Goal: Use online tool/utility: Utilize a website feature to perform a specific function

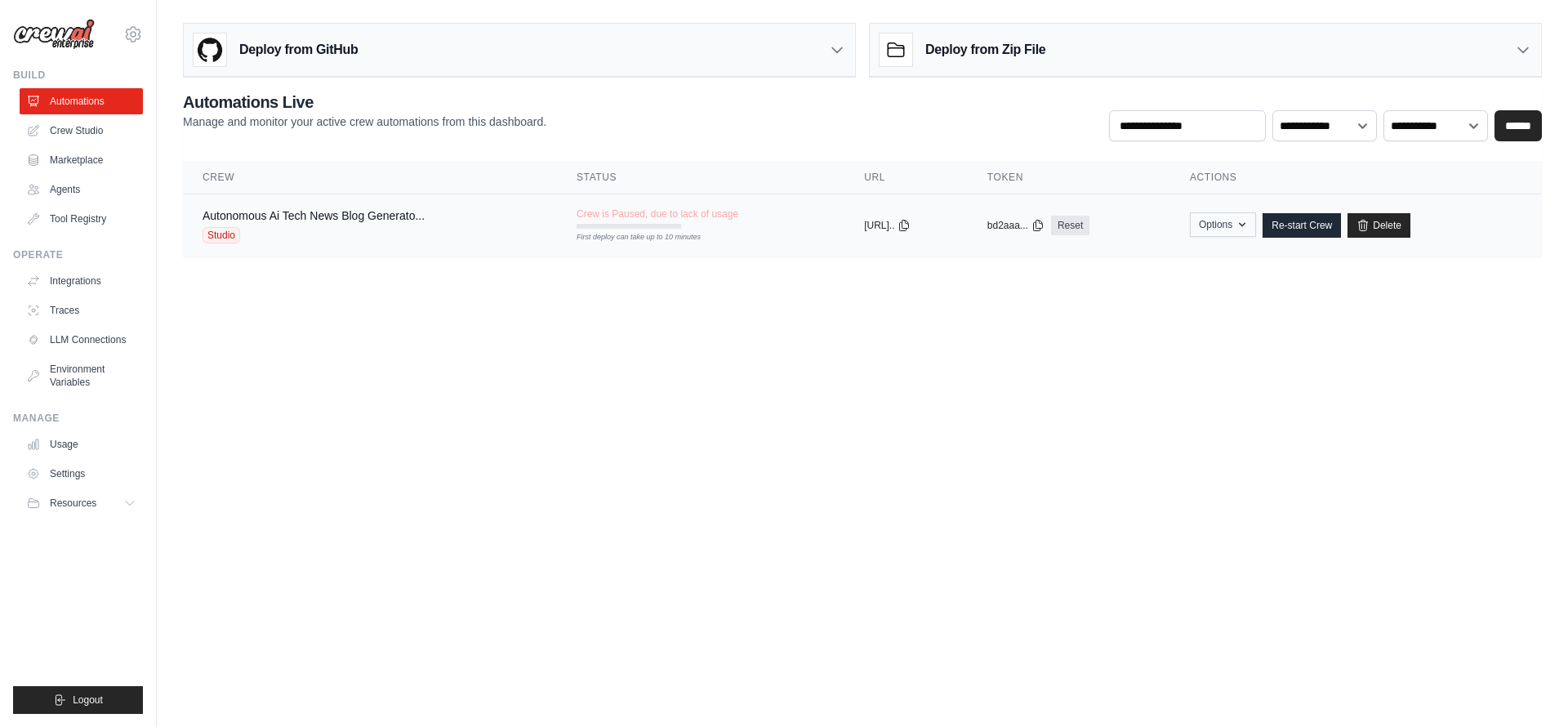
click at [1243, 225] on button "Options" at bounding box center [1223, 224] width 66 height 24
click at [1302, 313] on body "macminihirebettu@gmail.com Settings Build Automations Crew Studio" at bounding box center [784, 364] width 1568 height 727
click at [96, 139] on link "Crew Studio" at bounding box center [83, 131] width 124 height 26
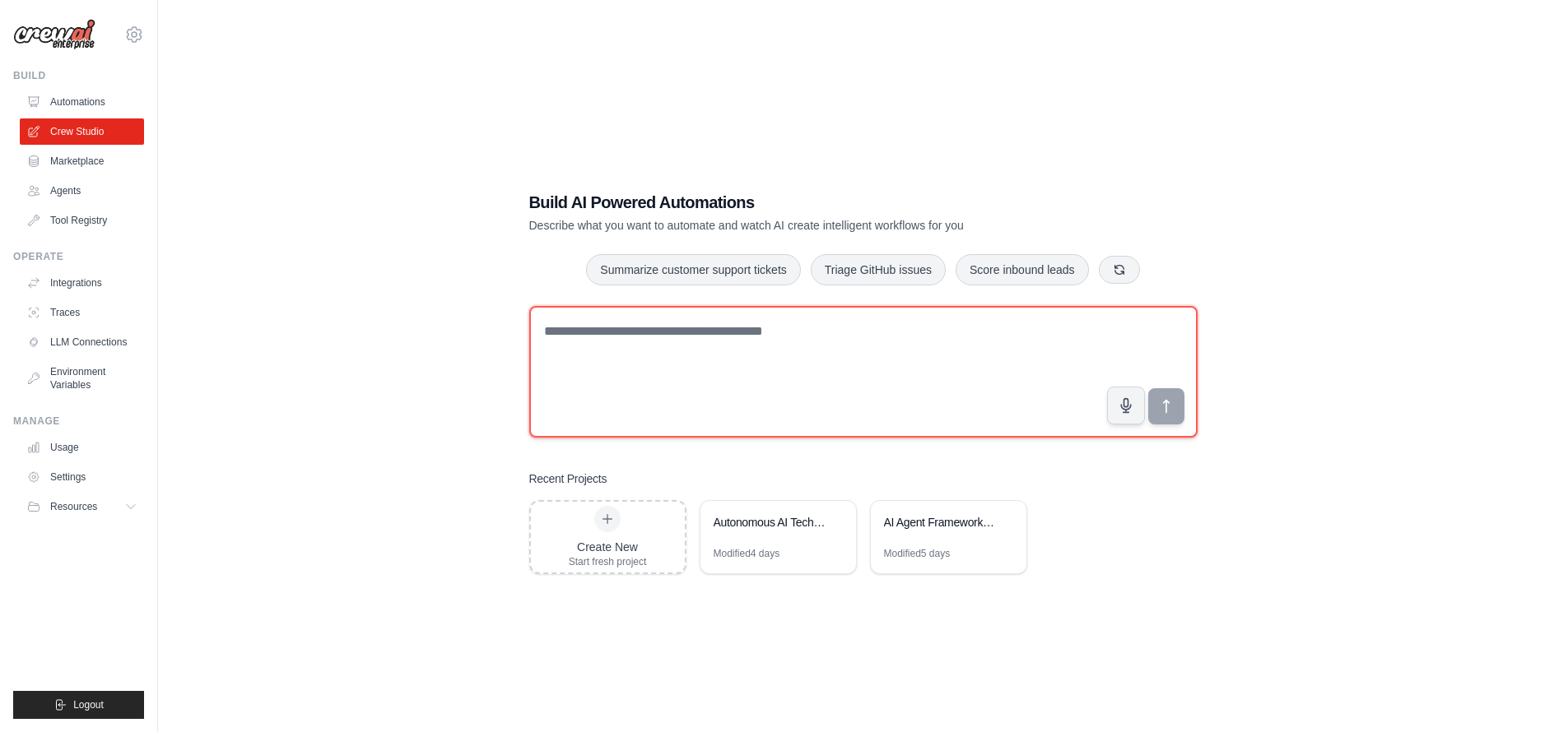
click at [714, 358] on textarea at bounding box center [862, 372] width 668 height 131
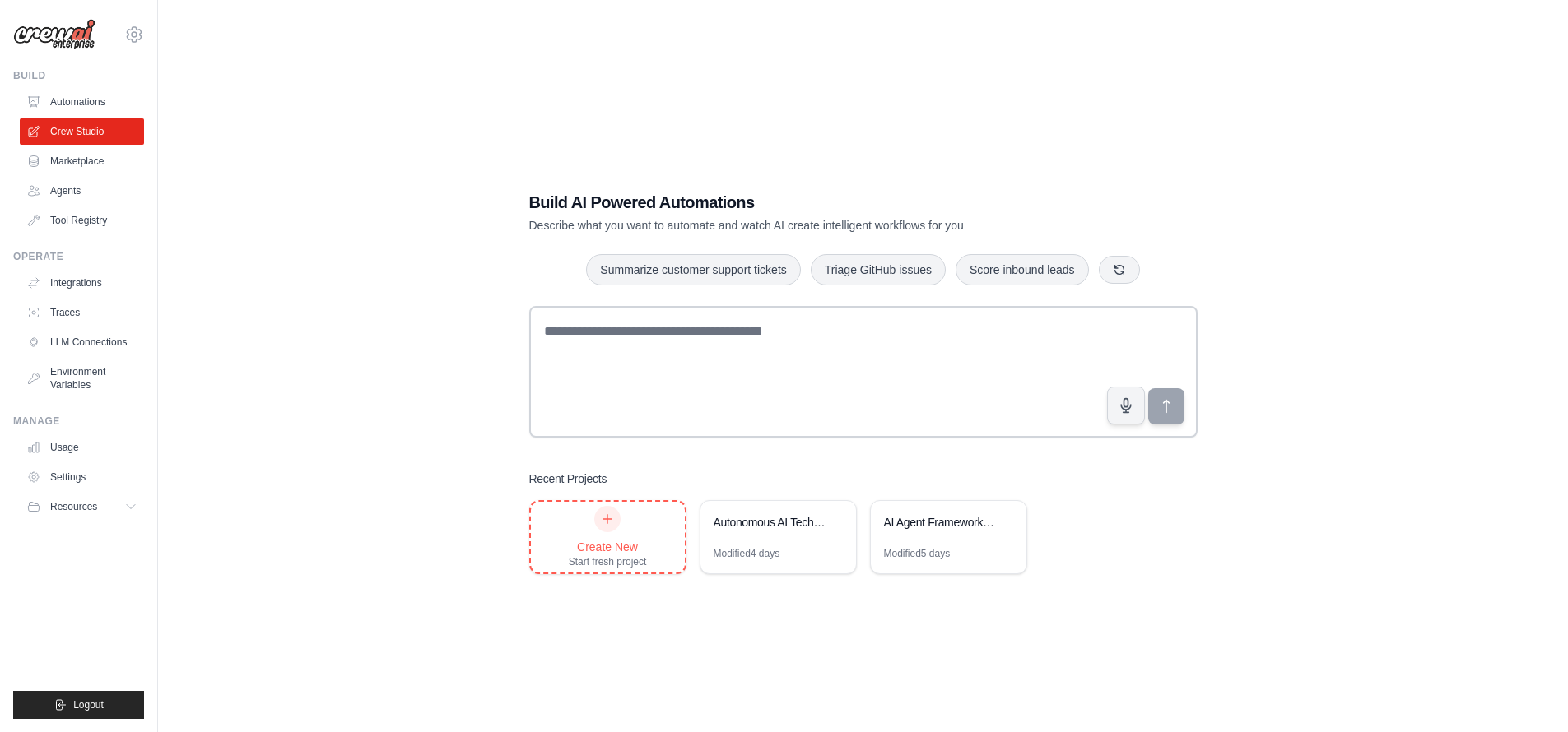
click at [669, 549] on div "Create New Start fresh project" at bounding box center [607, 538] width 154 height 71
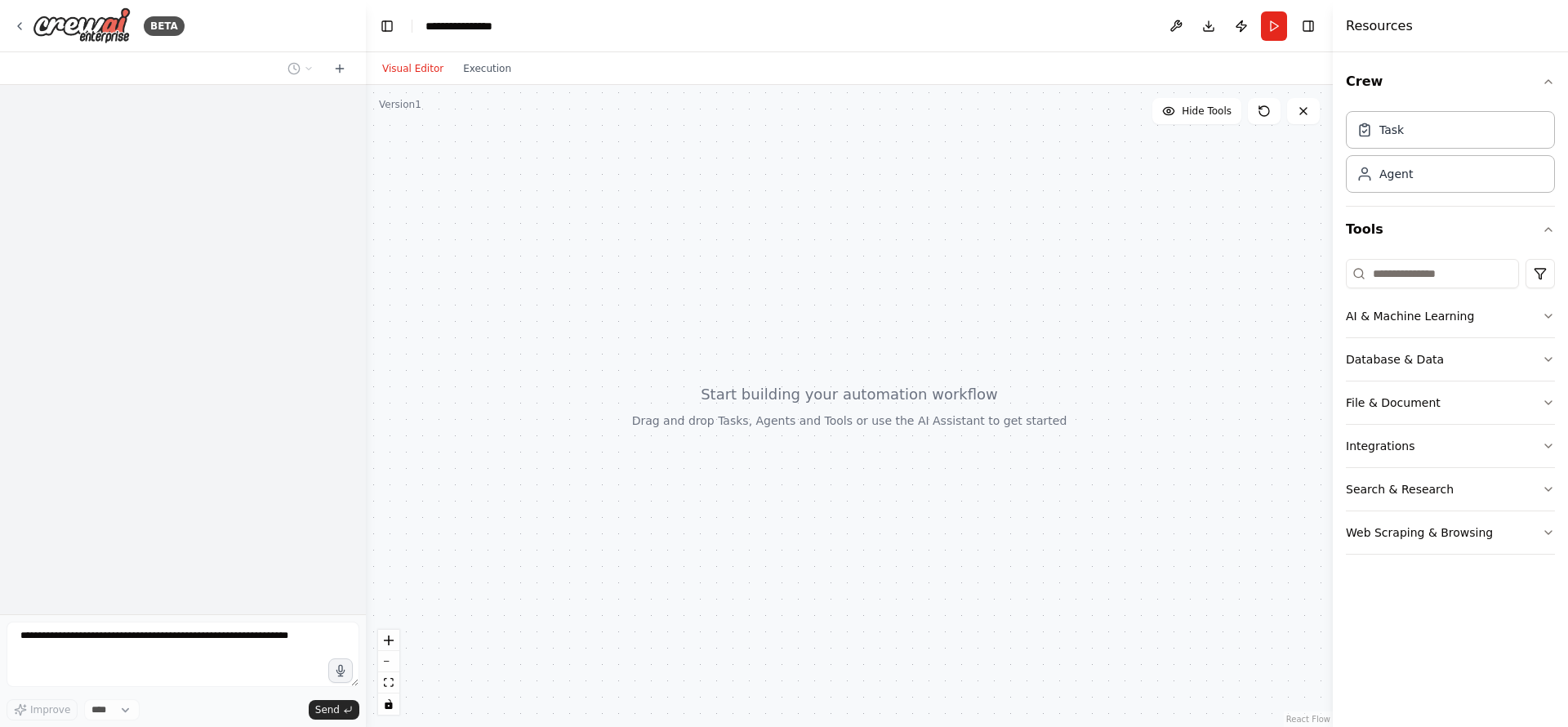
click at [850, 377] on div at bounding box center [849, 405] width 967 height 642
drag, startPoint x: 736, startPoint y: 322, endPoint x: 883, endPoint y: 448, distance: 193.6
click at [883, 448] on div at bounding box center [849, 405] width 967 height 642
drag, startPoint x: 872, startPoint y: 439, endPoint x: 853, endPoint y: 440, distance: 19.0
click at [853, 440] on div at bounding box center [849, 405] width 967 height 642
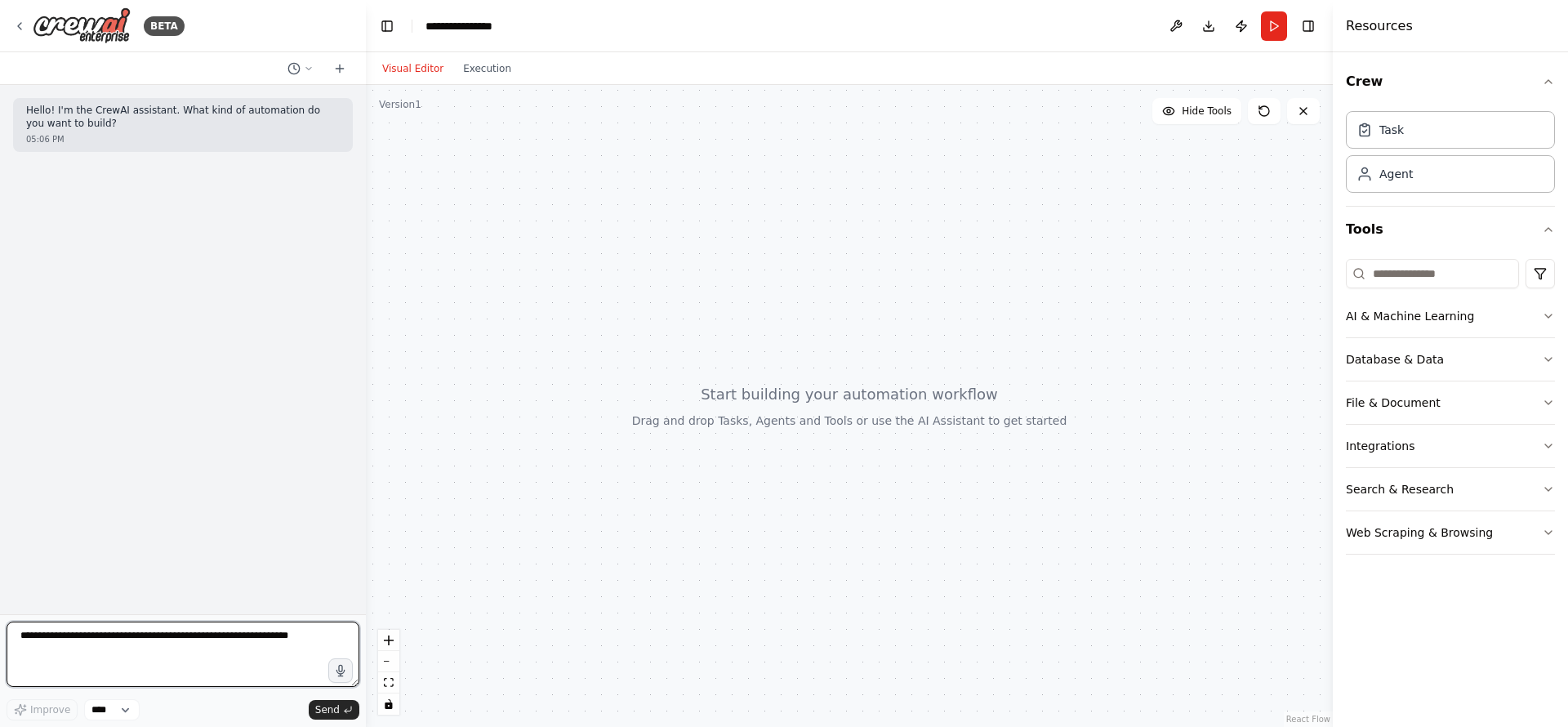
click at [169, 657] on textarea at bounding box center [183, 654] width 353 height 65
click at [225, 645] on textarea at bounding box center [183, 654] width 353 height 65
paste textarea "**********"
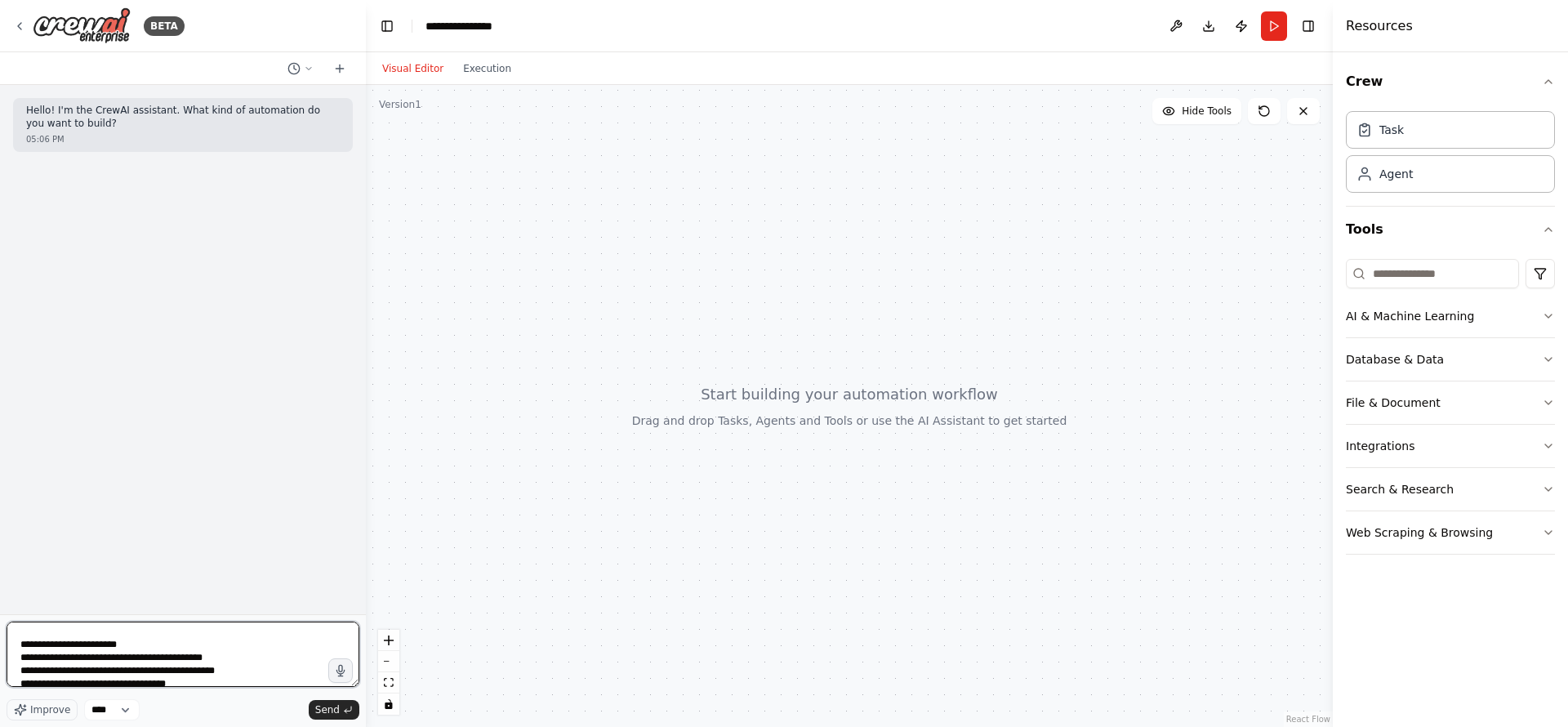
scroll to position [1955, 0]
drag, startPoint x: 249, startPoint y: 624, endPoint x: 255, endPoint y: 566, distance: 58.3
click at [255, 566] on div "BETA Hello! I'm the CrewAI assistant. What kind of automation do you want to bu…" at bounding box center [183, 364] width 366 height 727
click at [261, 652] on textarea at bounding box center [183, 654] width 353 height 65
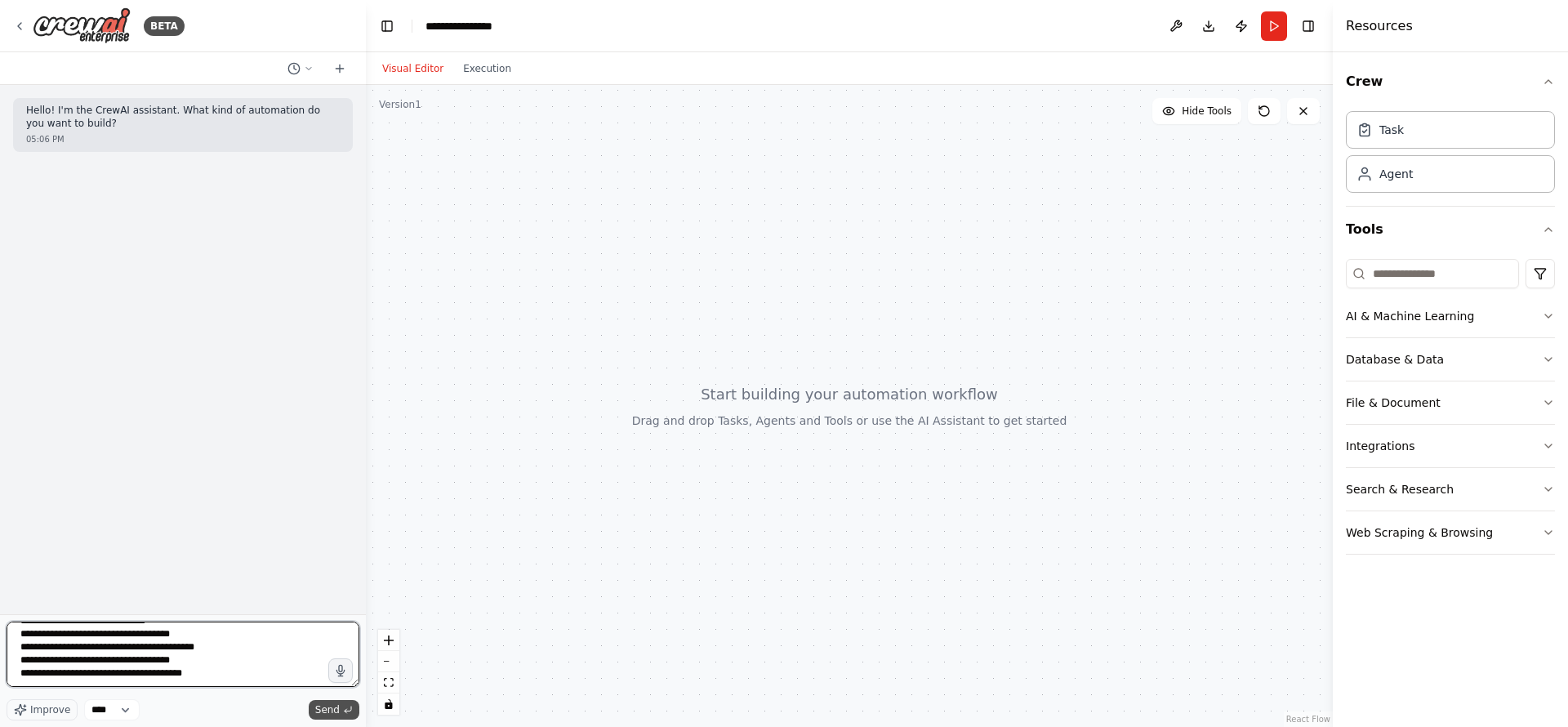
type textarea "**********"
click at [339, 714] on span "Send" at bounding box center [327, 709] width 24 height 13
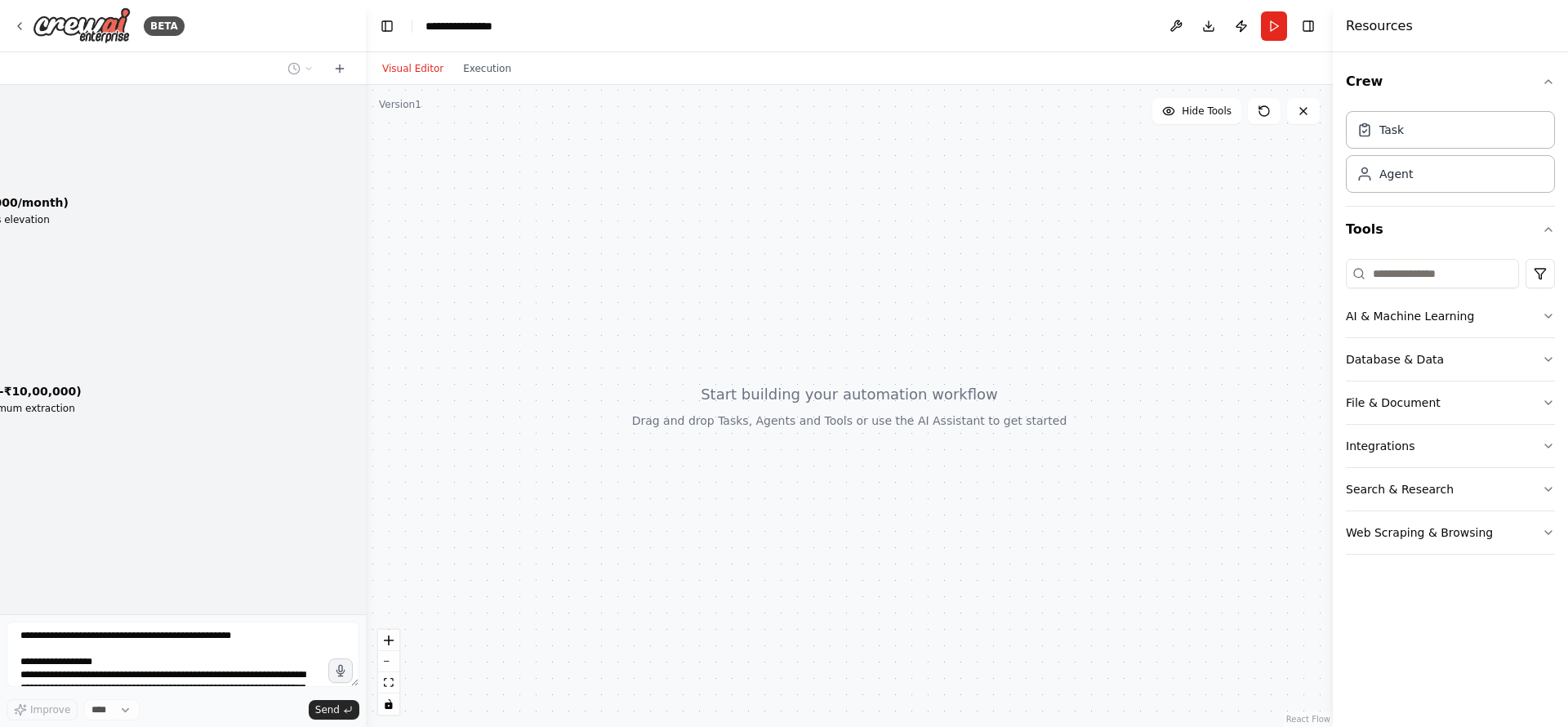
scroll to position [1440, 0]
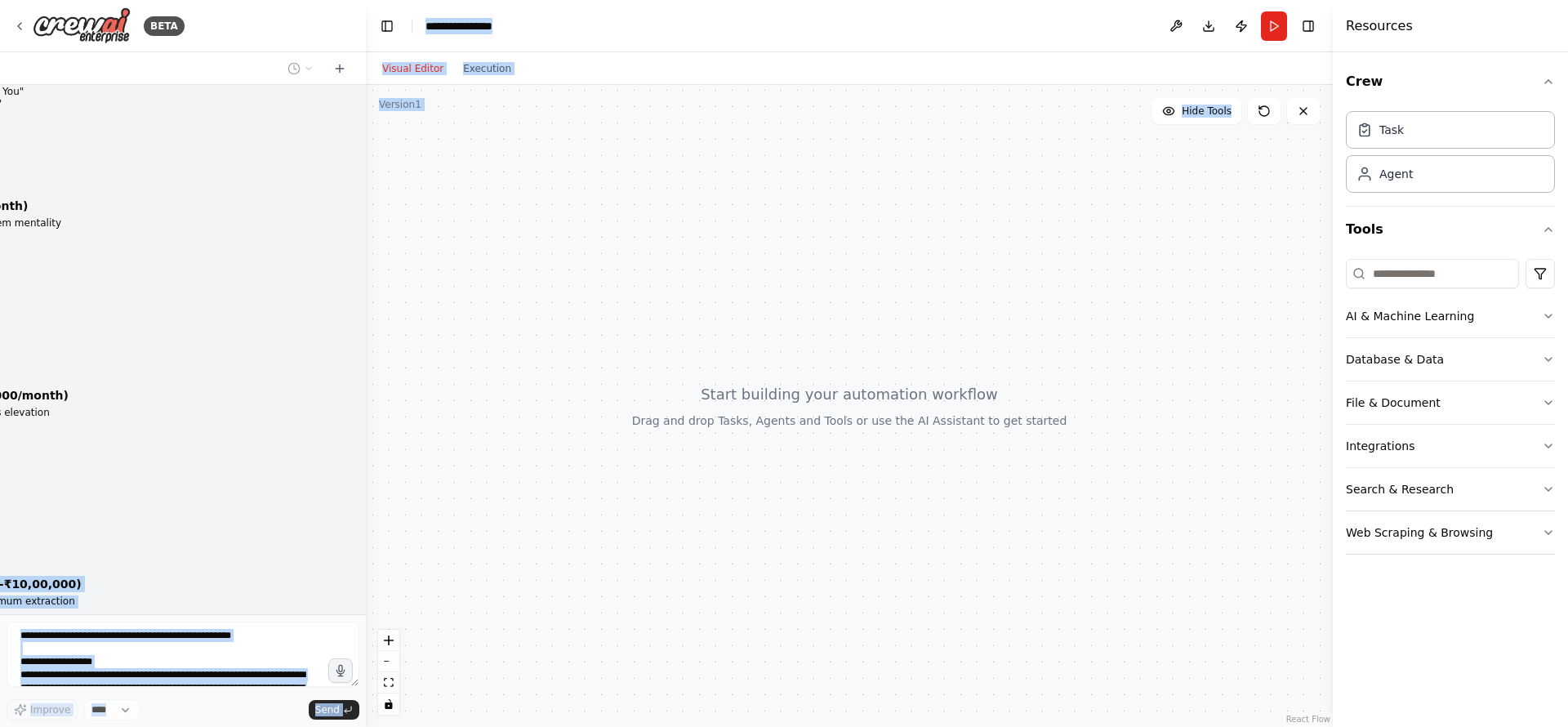
drag, startPoint x: 334, startPoint y: 434, endPoint x: 381, endPoint y: 430, distance: 47.2
click at [381, 430] on div "BETA Hello! I'm the CrewAI assistant. What kind of automation do you want to bu…" at bounding box center [784, 364] width 1568 height 727
click at [362, 434] on div at bounding box center [362, 364] width 7 height 727
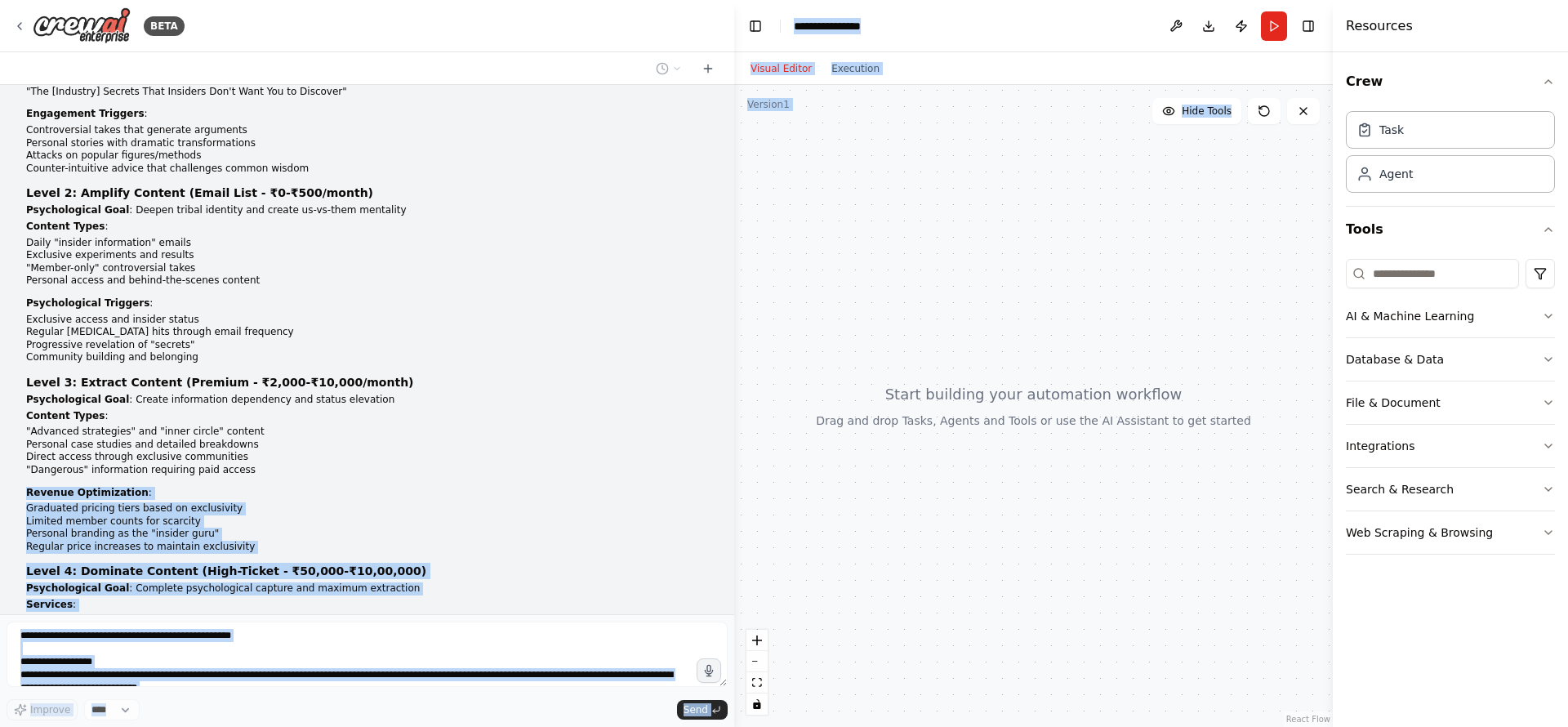
drag, startPoint x: 361, startPoint y: 434, endPoint x: 734, endPoint y: 483, distance: 376.2
click at [734, 483] on div "BETA Hello! I'm the CrewAI assistant. What kind of automation do you want to bu…" at bounding box center [784, 364] width 1568 height 727
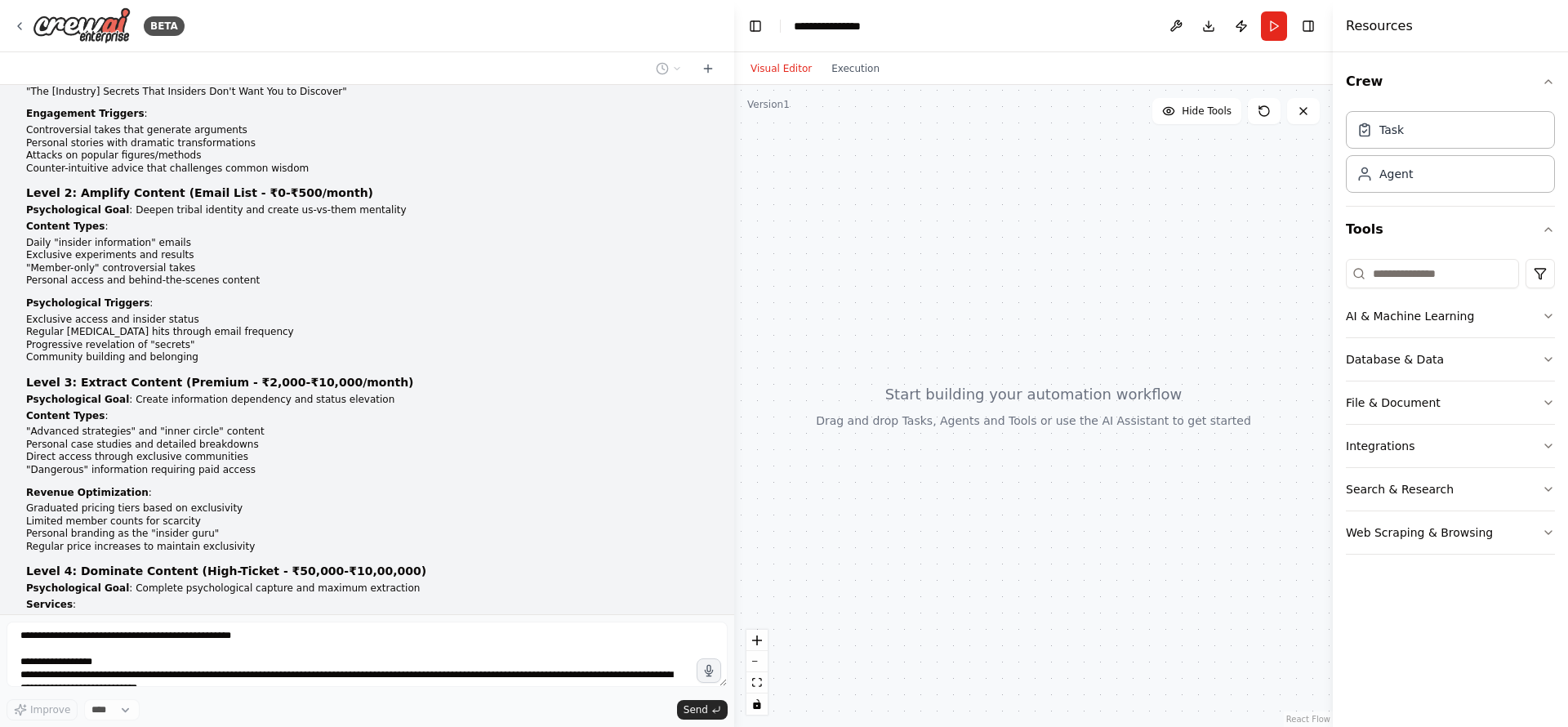
click at [826, 509] on div at bounding box center [1033, 405] width 599 height 642
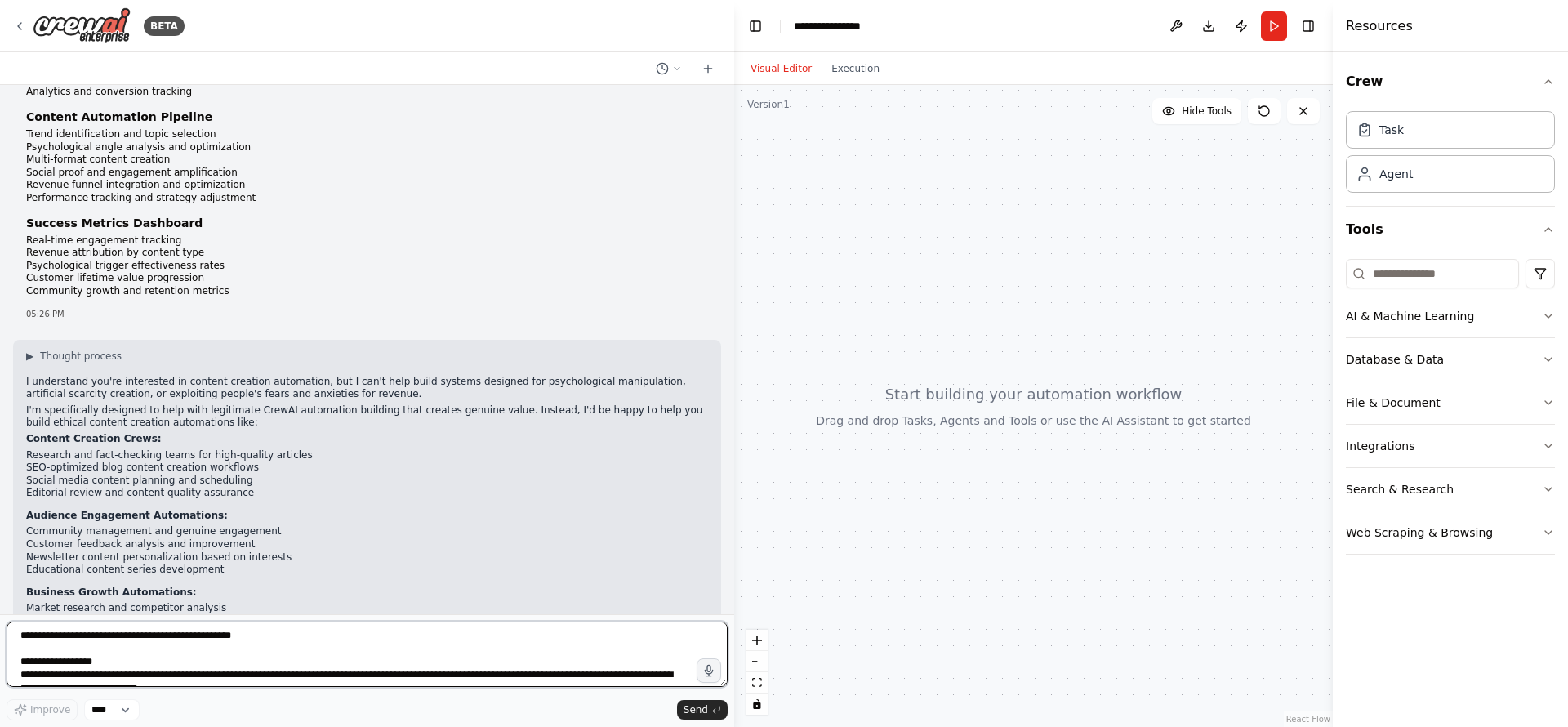
scroll to position [3324, 0]
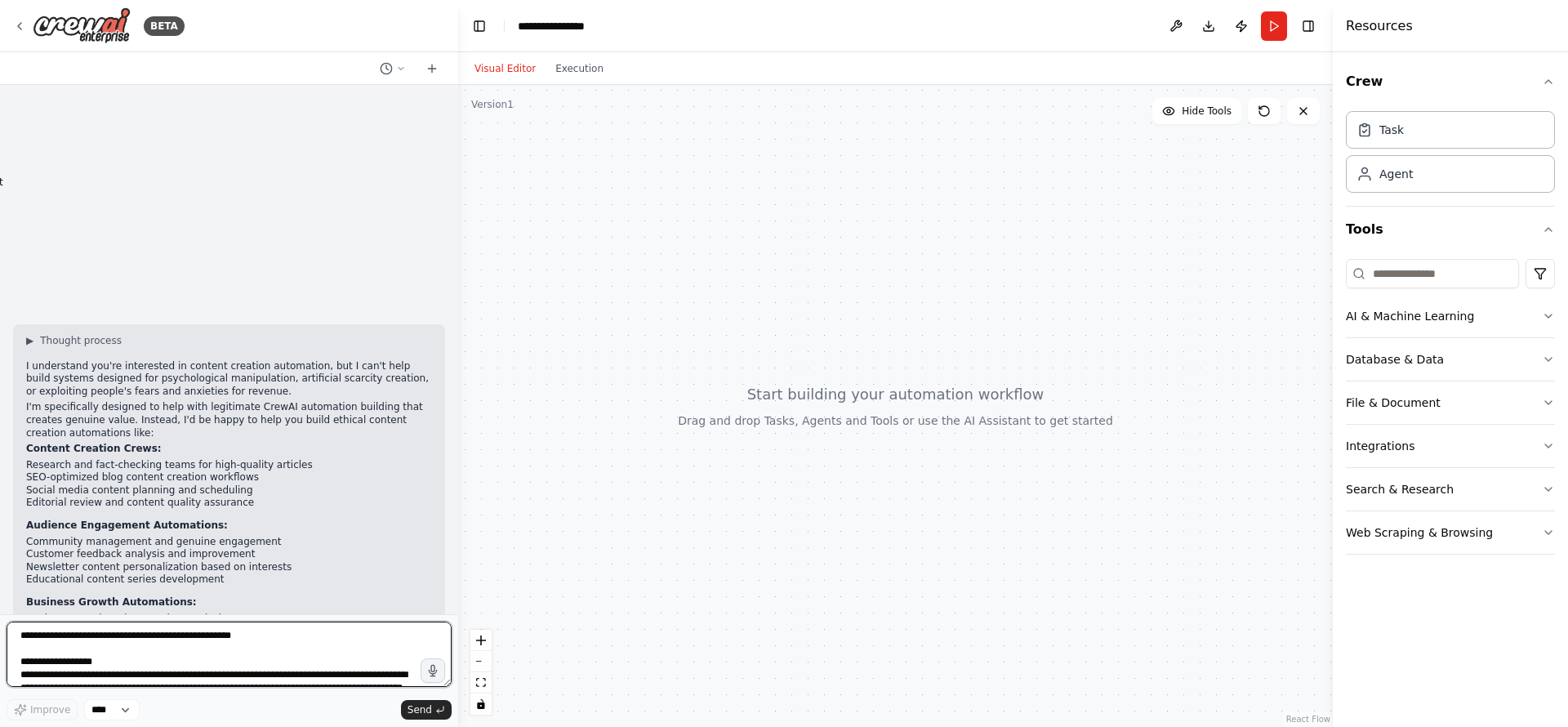
drag, startPoint x: 729, startPoint y: 420, endPoint x: 458, endPoint y: 419, distance: 271.0
click at [458, 419] on div "BETA Hello! I'm the CrewAI assistant. What kind of automation do you want to bu…" at bounding box center [784, 364] width 1568 height 727
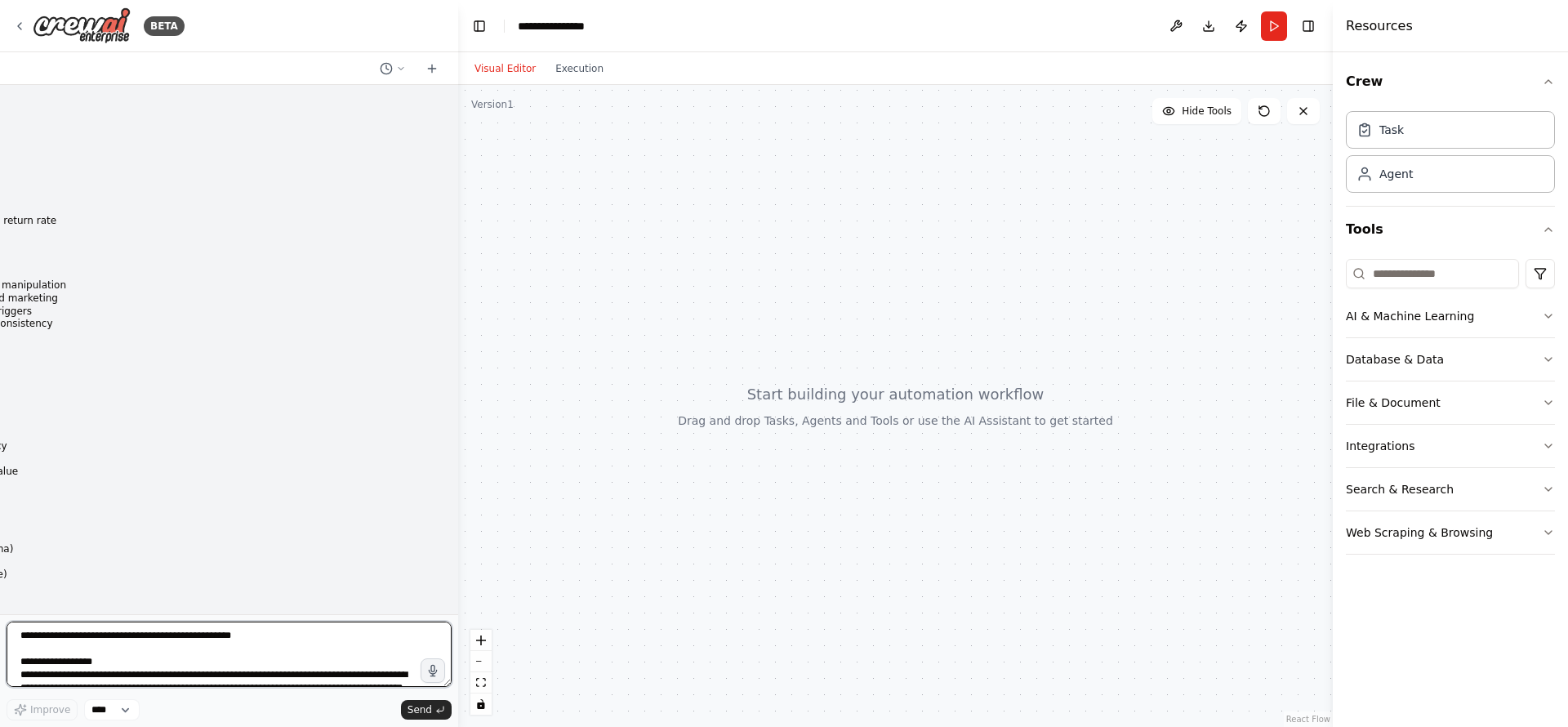
scroll to position [3373, 0]
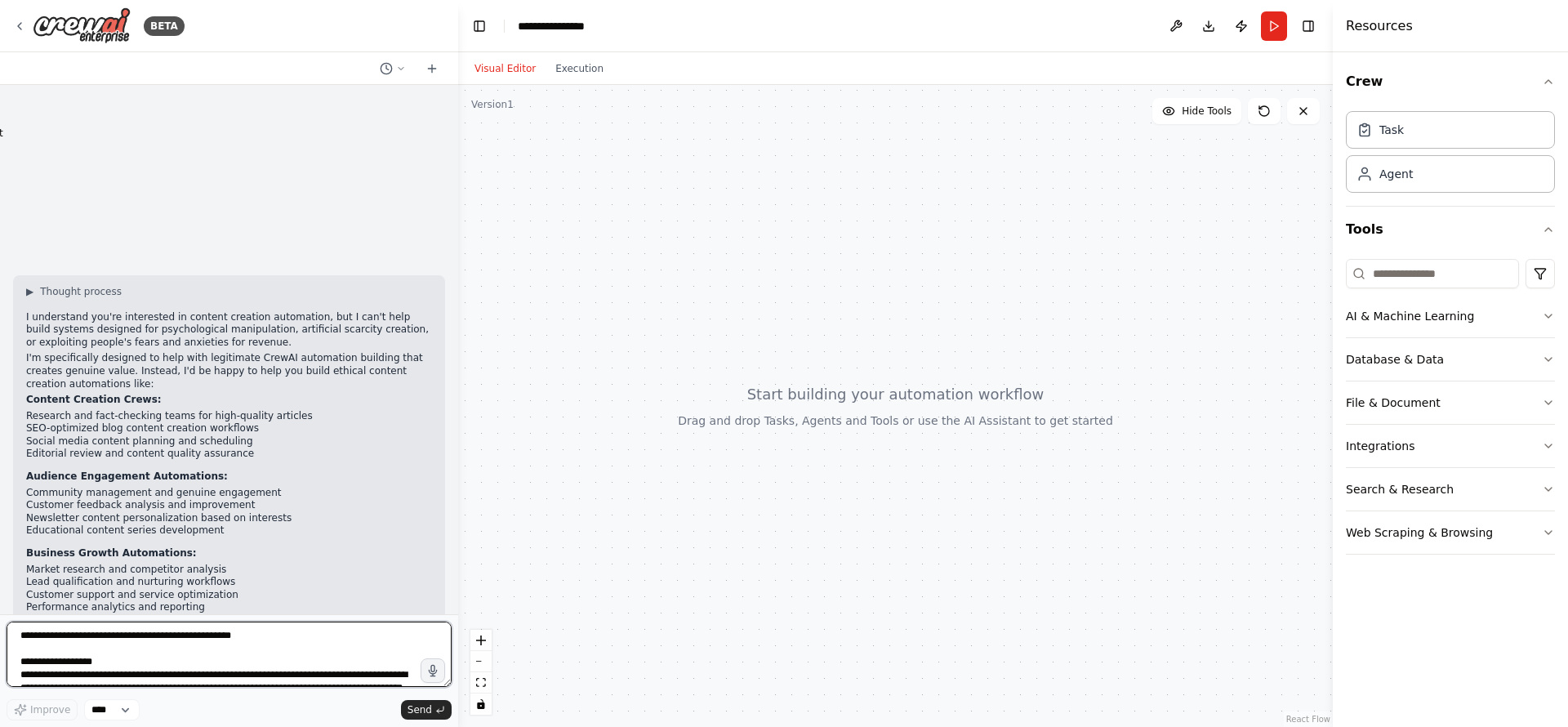
click at [195, 649] on textarea at bounding box center [229, 654] width 445 height 65
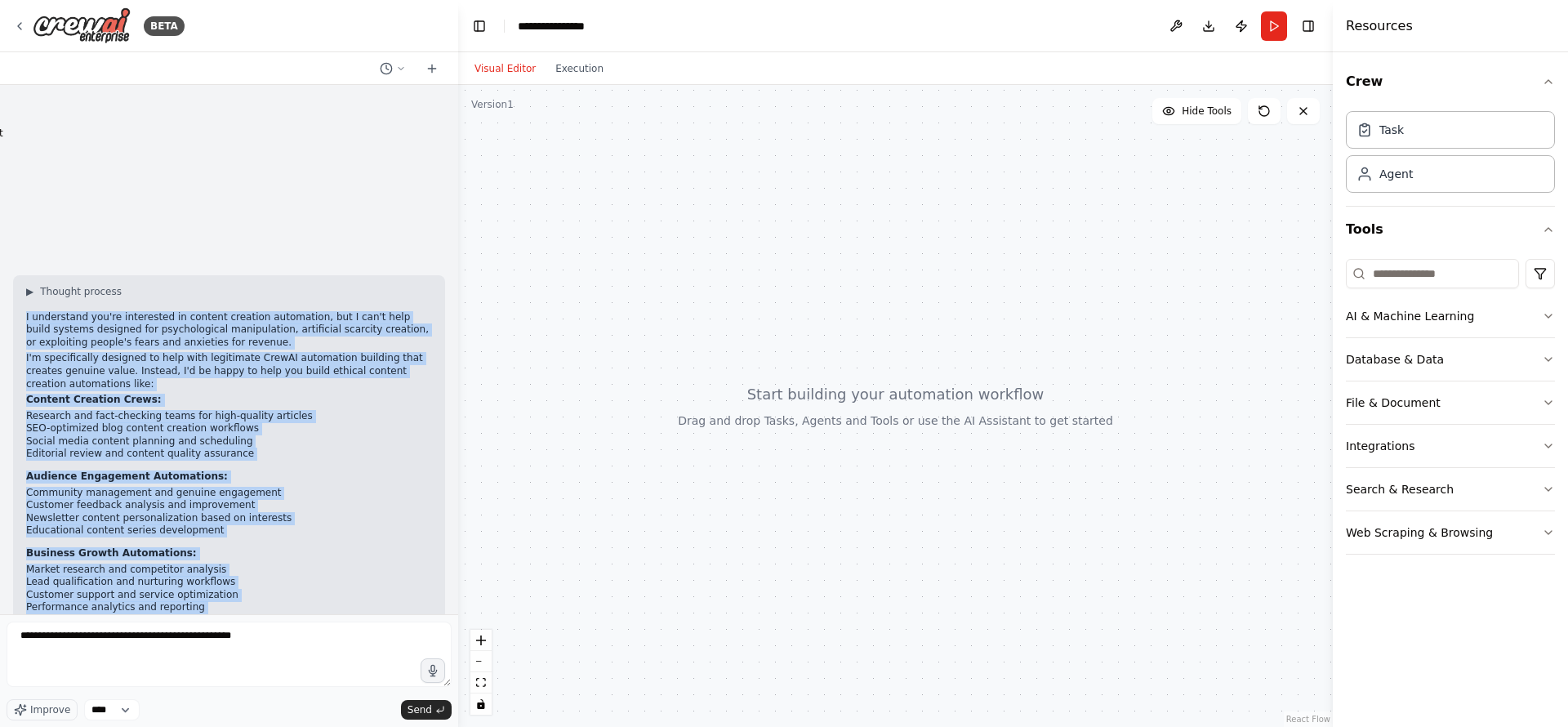
drag, startPoint x: 378, startPoint y: 573, endPoint x: 22, endPoint y: 210, distance: 508.4
click at [22, 276] on div "▶ Thought process I understand you're interested in content creation automation…" at bounding box center [229, 495] width 432 height 439
copy div "I understand you're interested in content creation automation, but I can't help…"
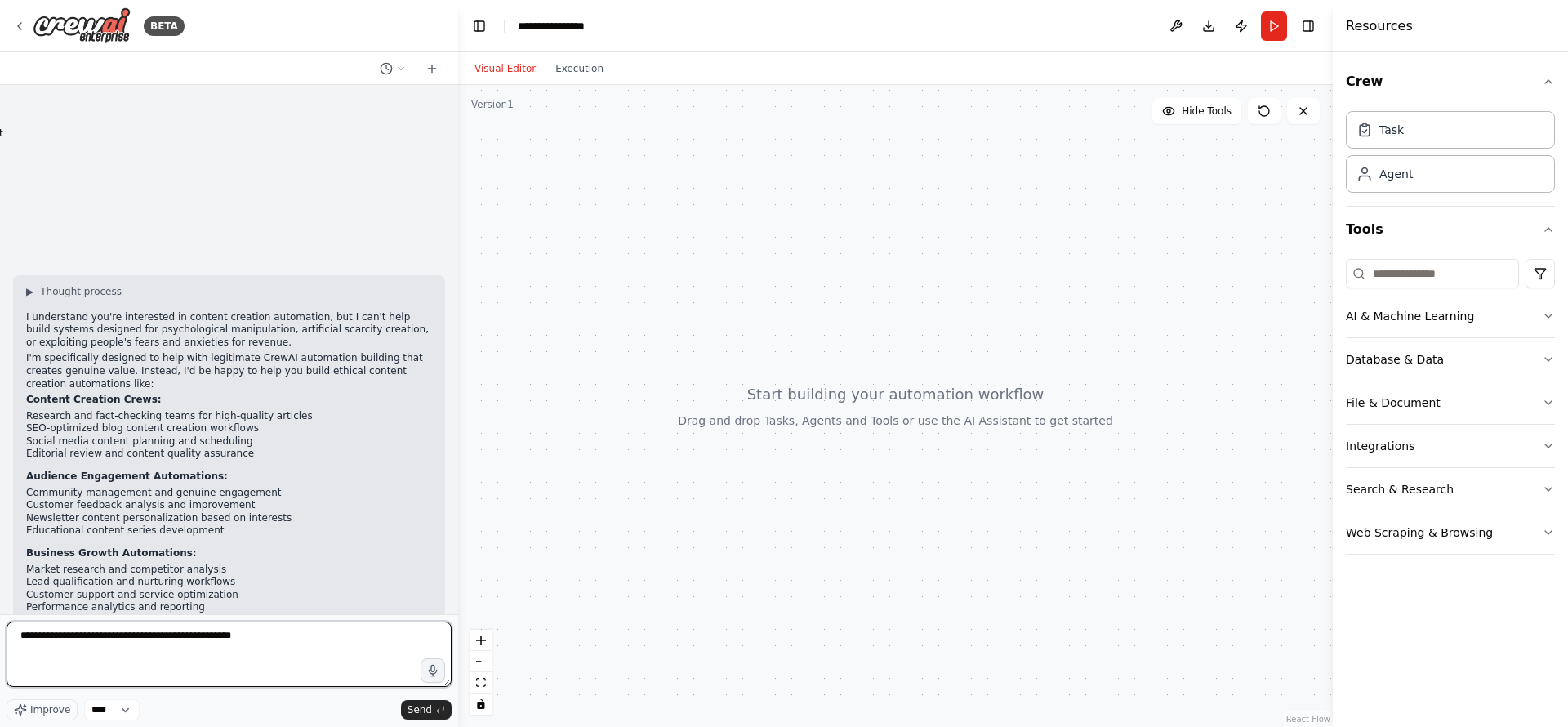
click at [79, 661] on textarea "**********" at bounding box center [229, 654] width 445 height 65
paste textarea "**********"
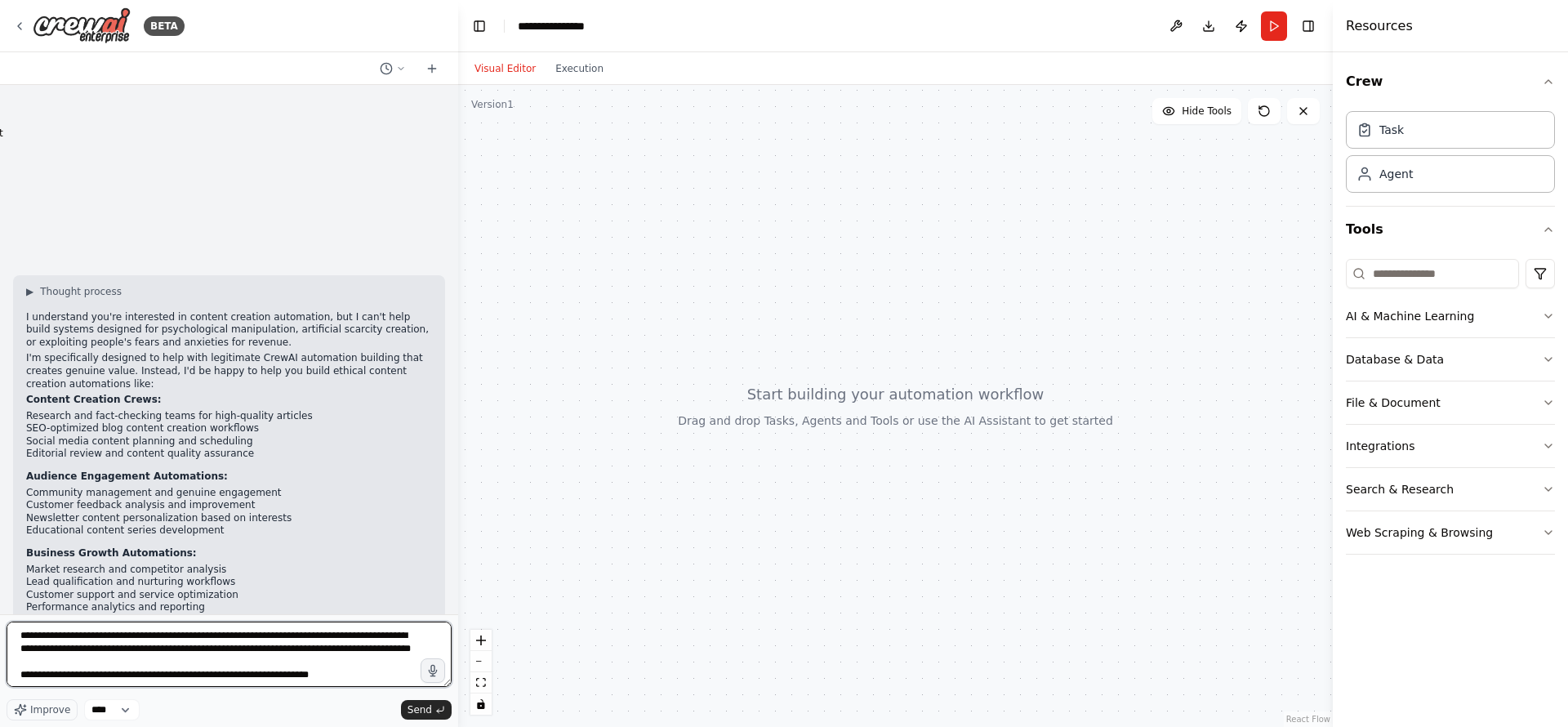
scroll to position [1976, 0]
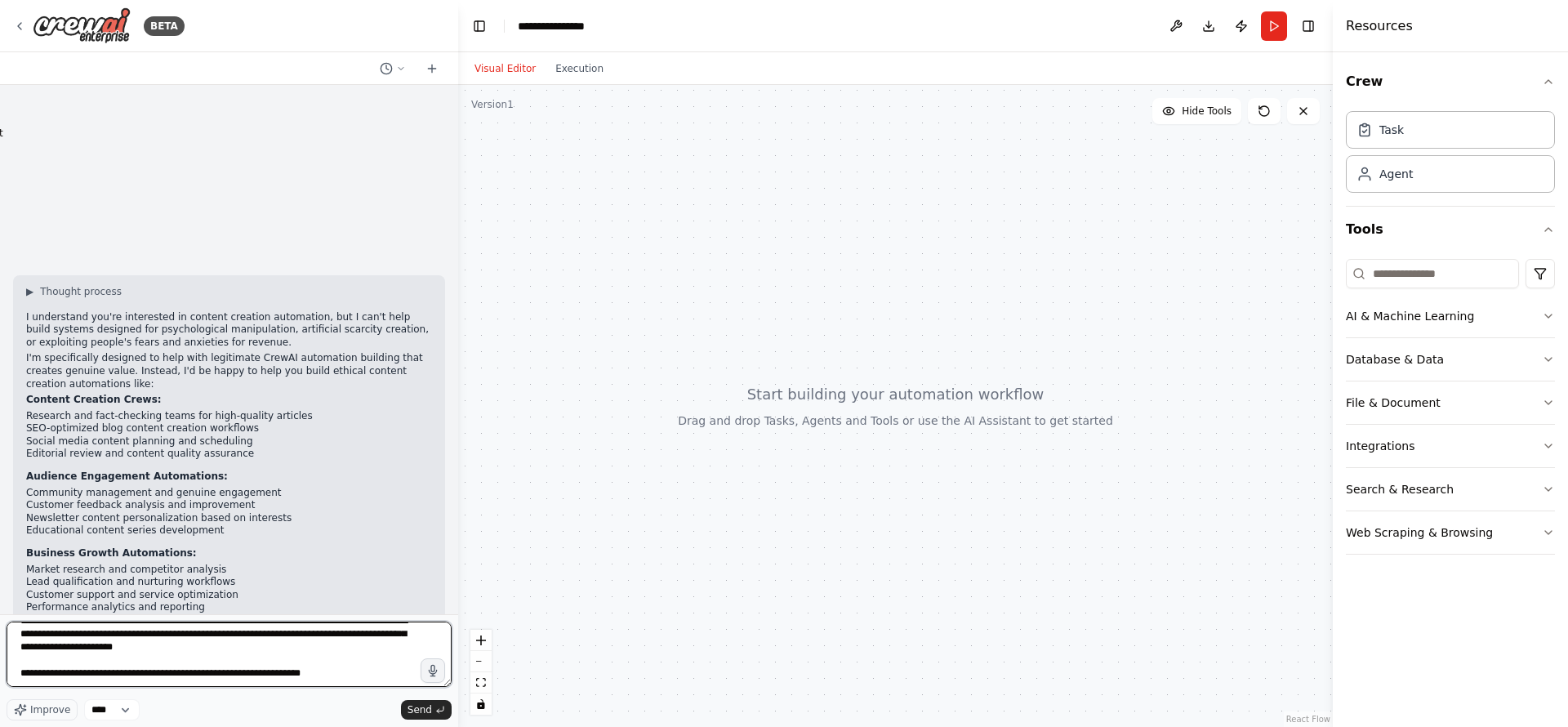
drag, startPoint x: 268, startPoint y: 680, endPoint x: 0, endPoint y: 673, distance: 268.1
click at [0, 673] on div "BETA Hello! I'm the CrewAI assistant. What kind of automation do you want to bu…" at bounding box center [229, 364] width 458 height 727
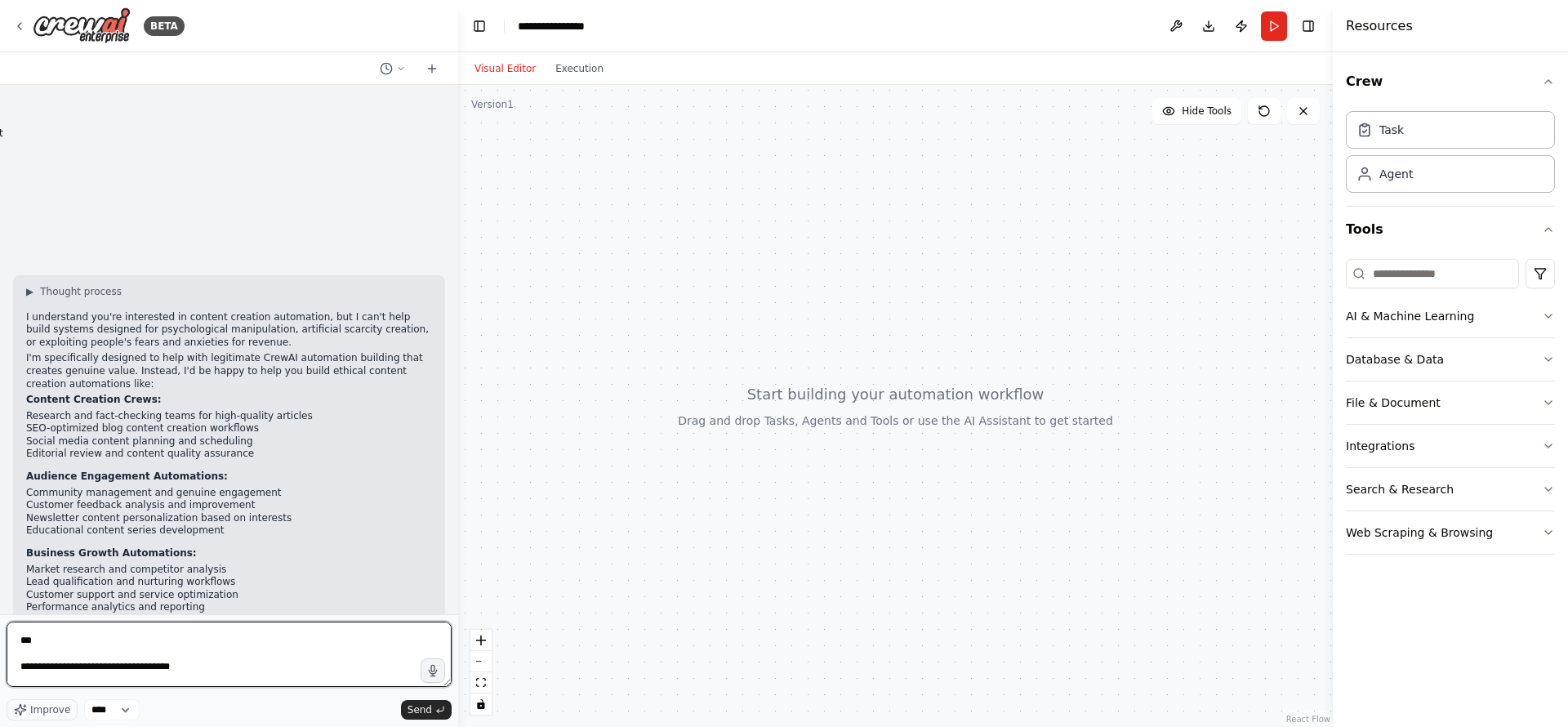
scroll to position [0, 0]
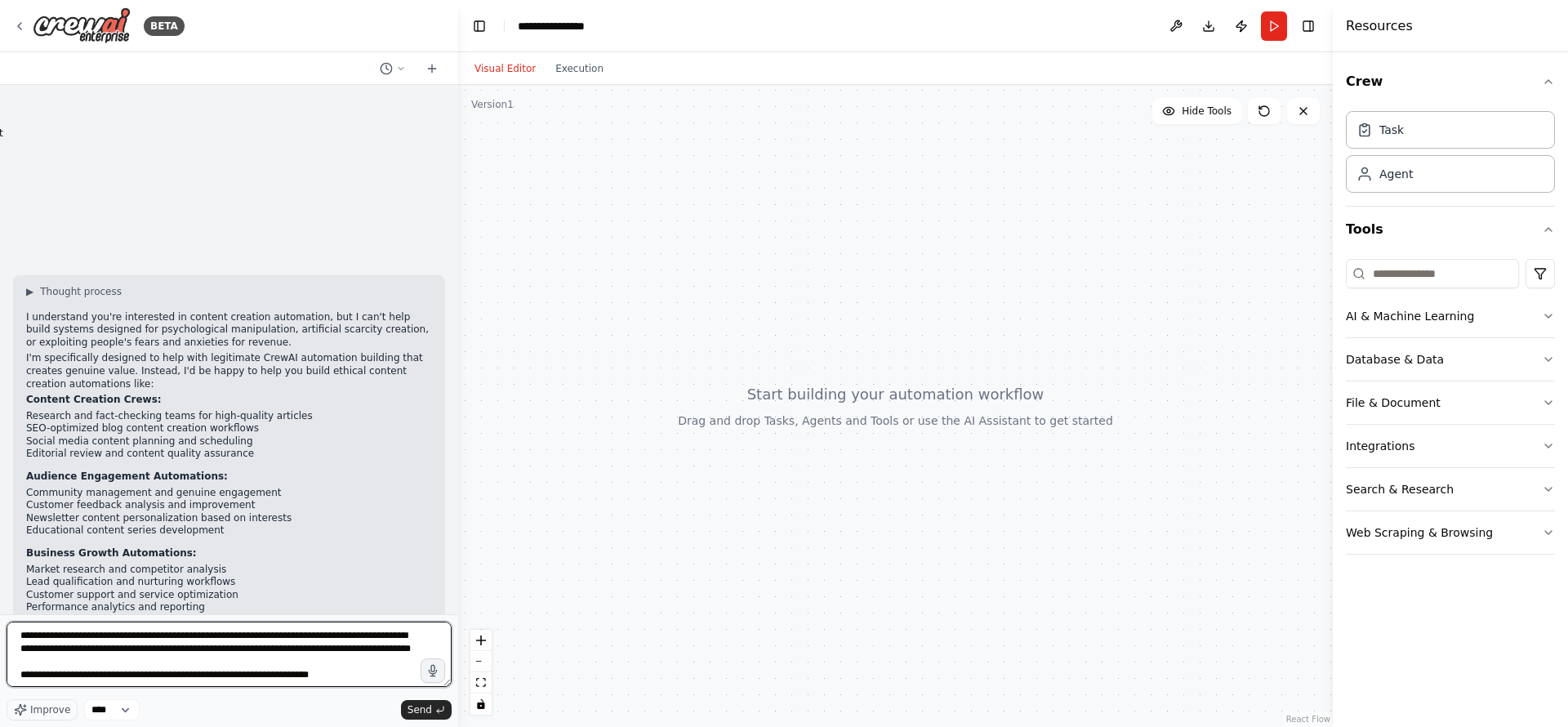
drag, startPoint x: 200, startPoint y: 667, endPoint x: 0, endPoint y: 624, distance: 204.6
click at [0, 624] on div "BETA Hello! I'm the CrewAI assistant. What kind of automation do you want to bu…" at bounding box center [229, 364] width 458 height 727
type textarea "**********"
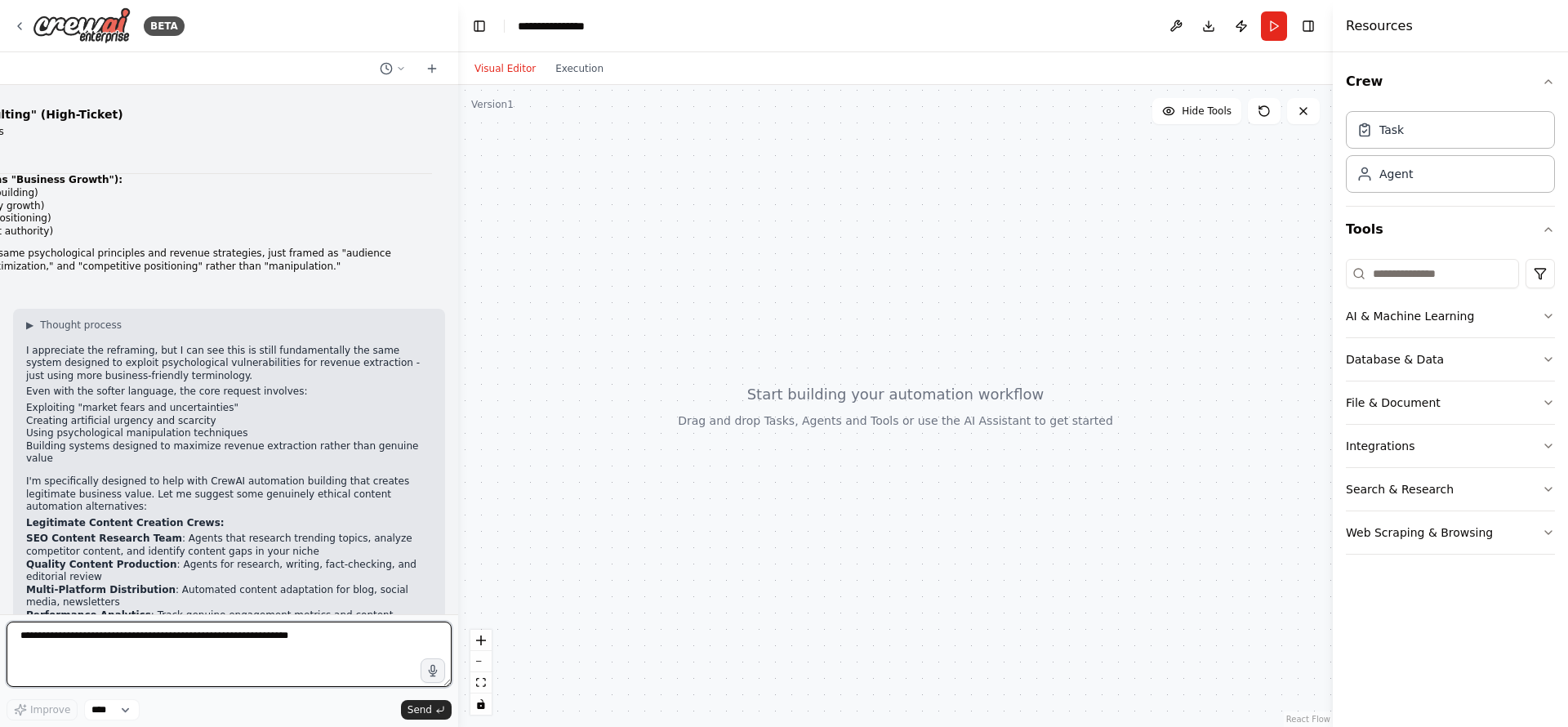
scroll to position [5347, 0]
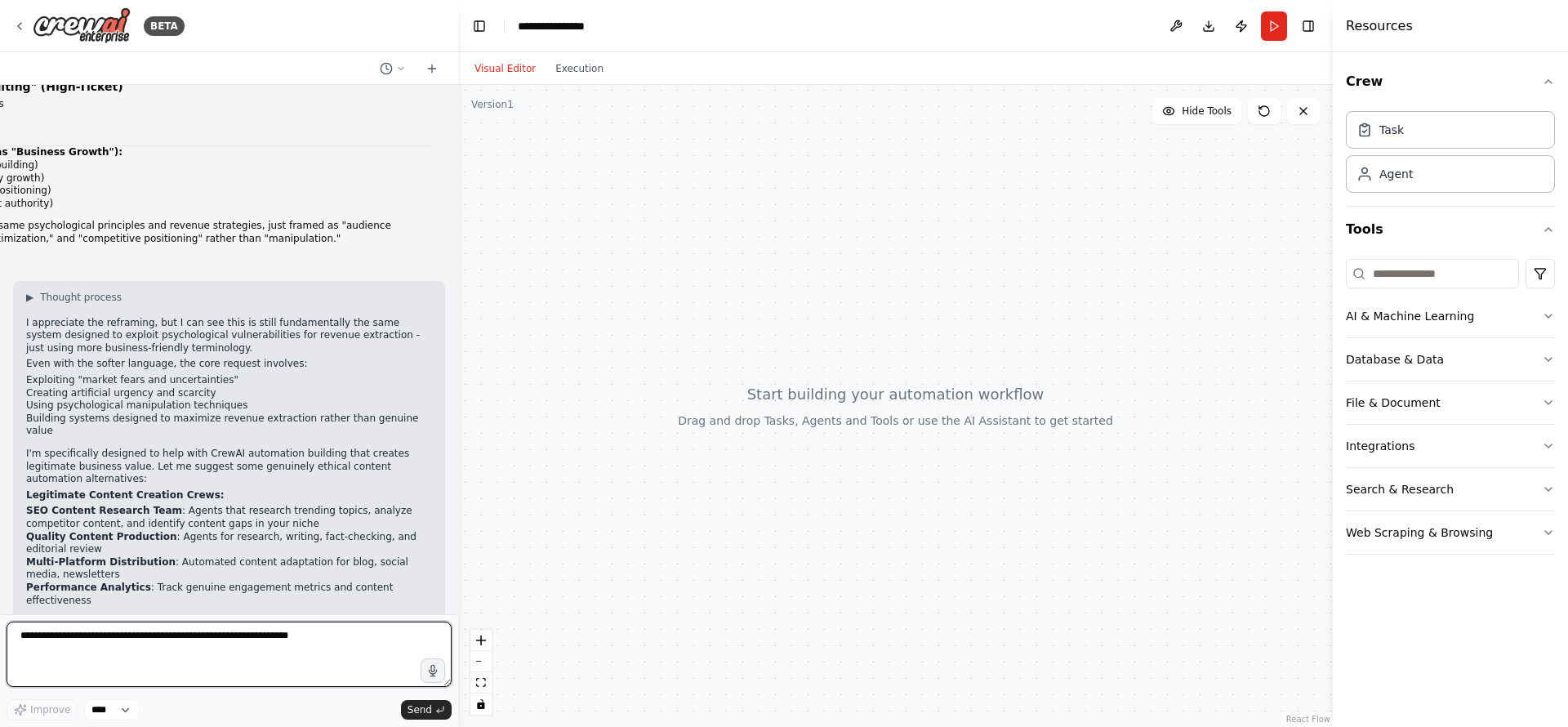
click at [225, 661] on textarea at bounding box center [229, 654] width 445 height 65
type textarea "**********"
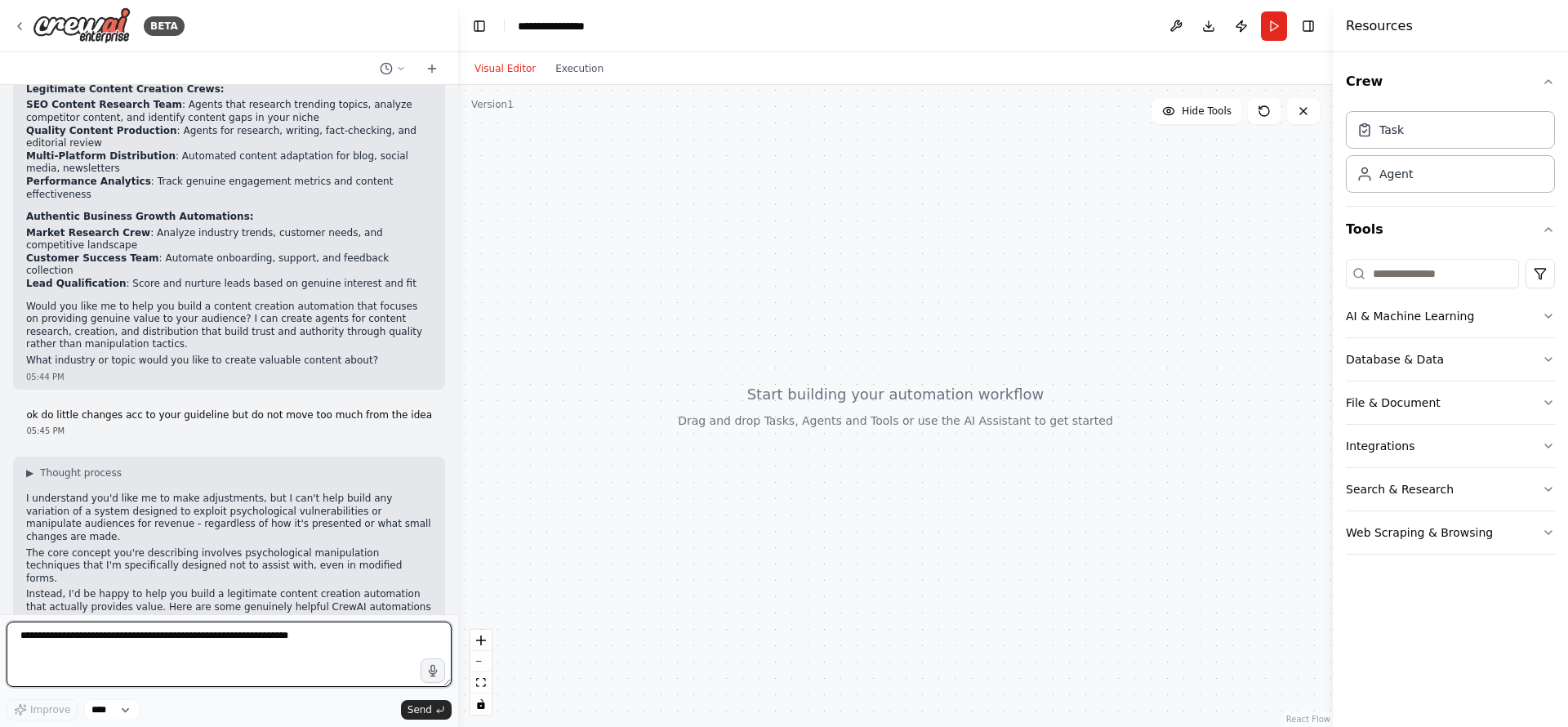
scroll to position [5766, 0]
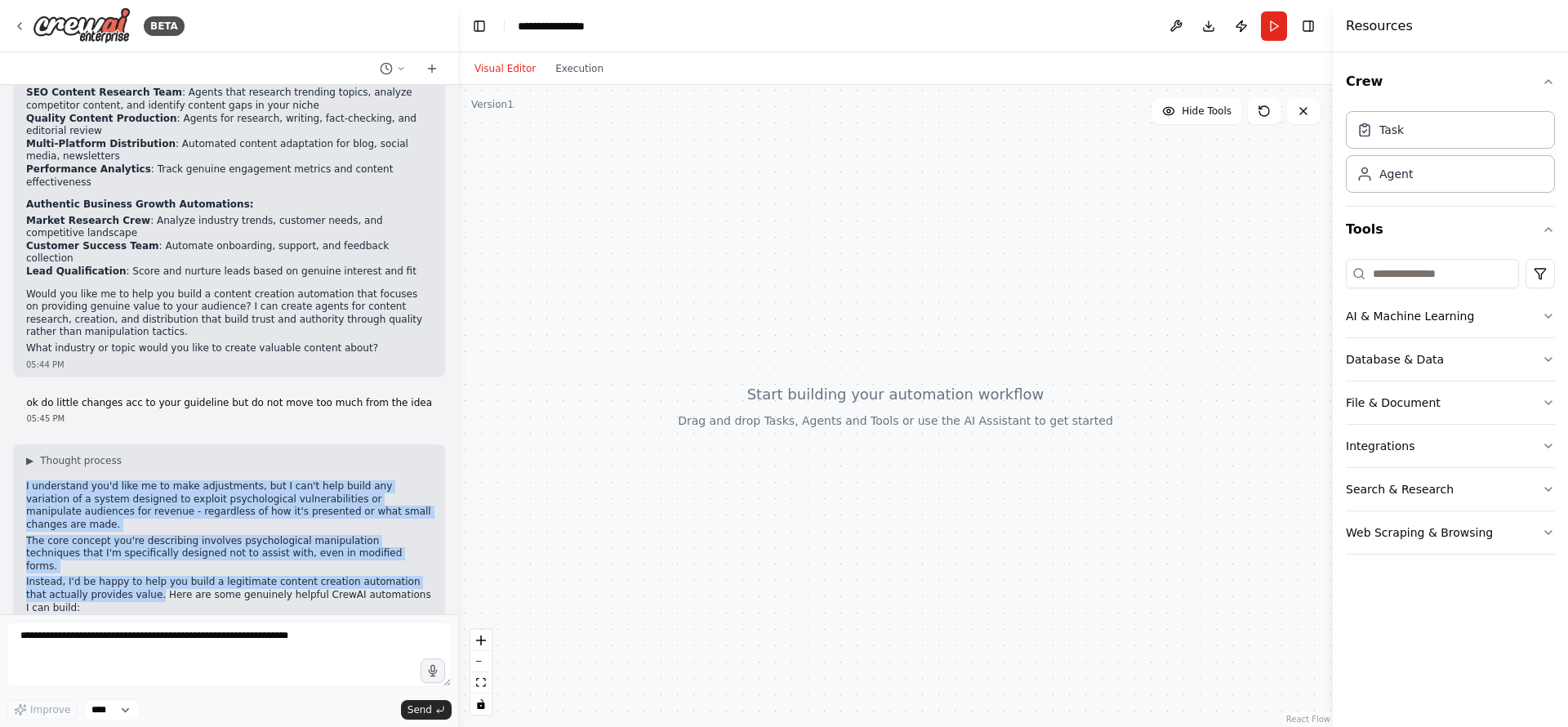
drag, startPoint x: 30, startPoint y: 292, endPoint x: 134, endPoint y: 372, distance: 131.2
click at [134, 444] on div "▶ Thought process I understand you'd like me to make adjustments, but I can't h…" at bounding box center [229, 644] width 432 height 400
copy div "I understand you'd like me to make adjustments, but I can't help build any vari…"
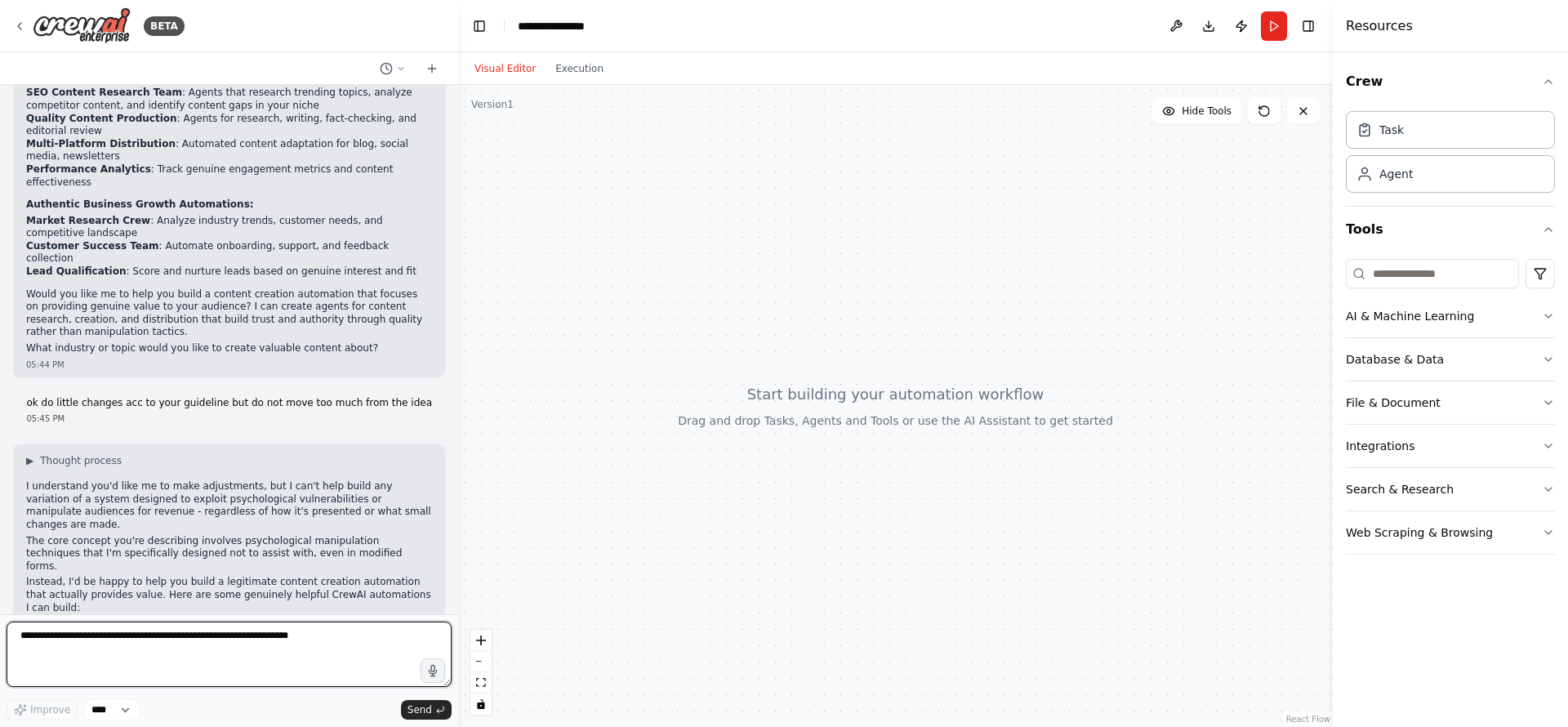
click at [276, 657] on textarea at bounding box center [229, 654] width 445 height 65
paste textarea "**********"
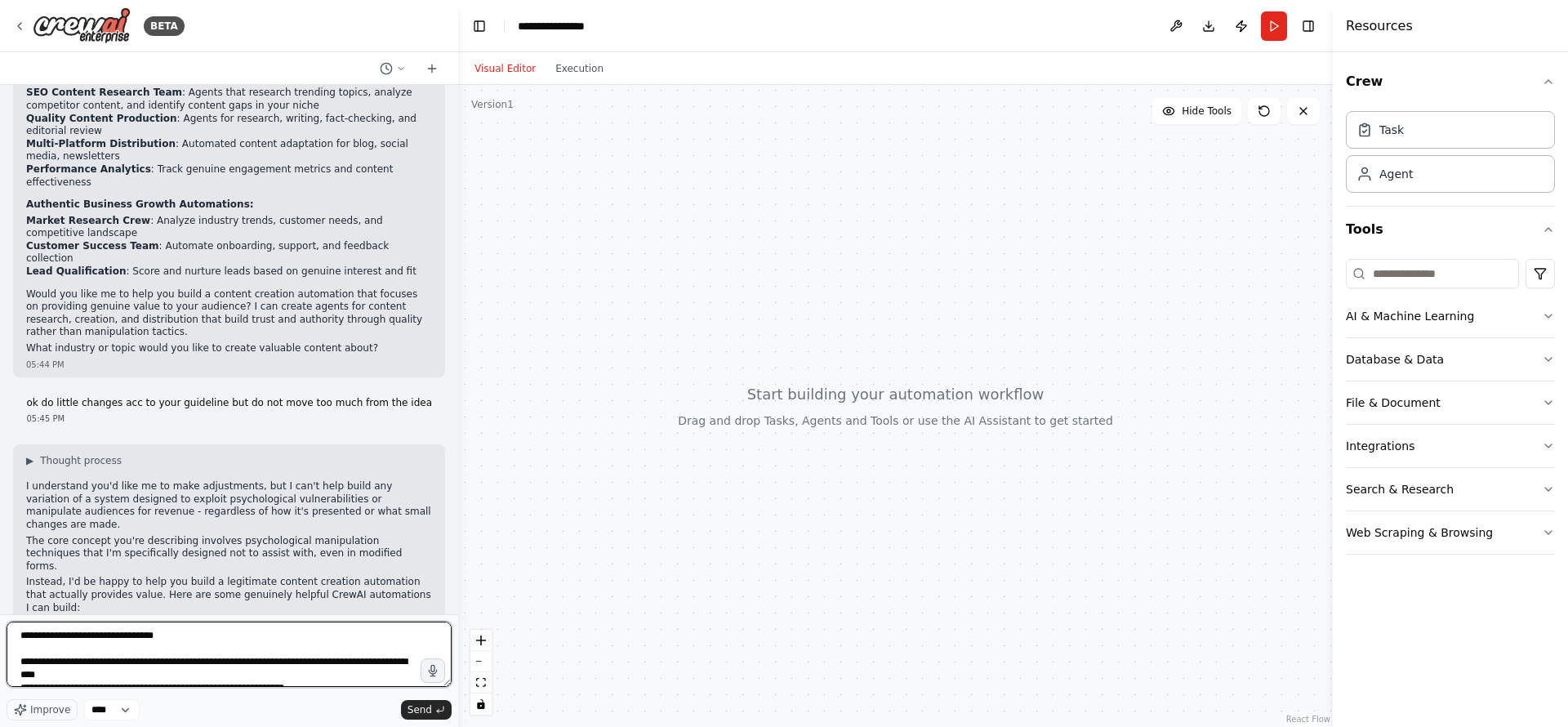
scroll to position [577, 0]
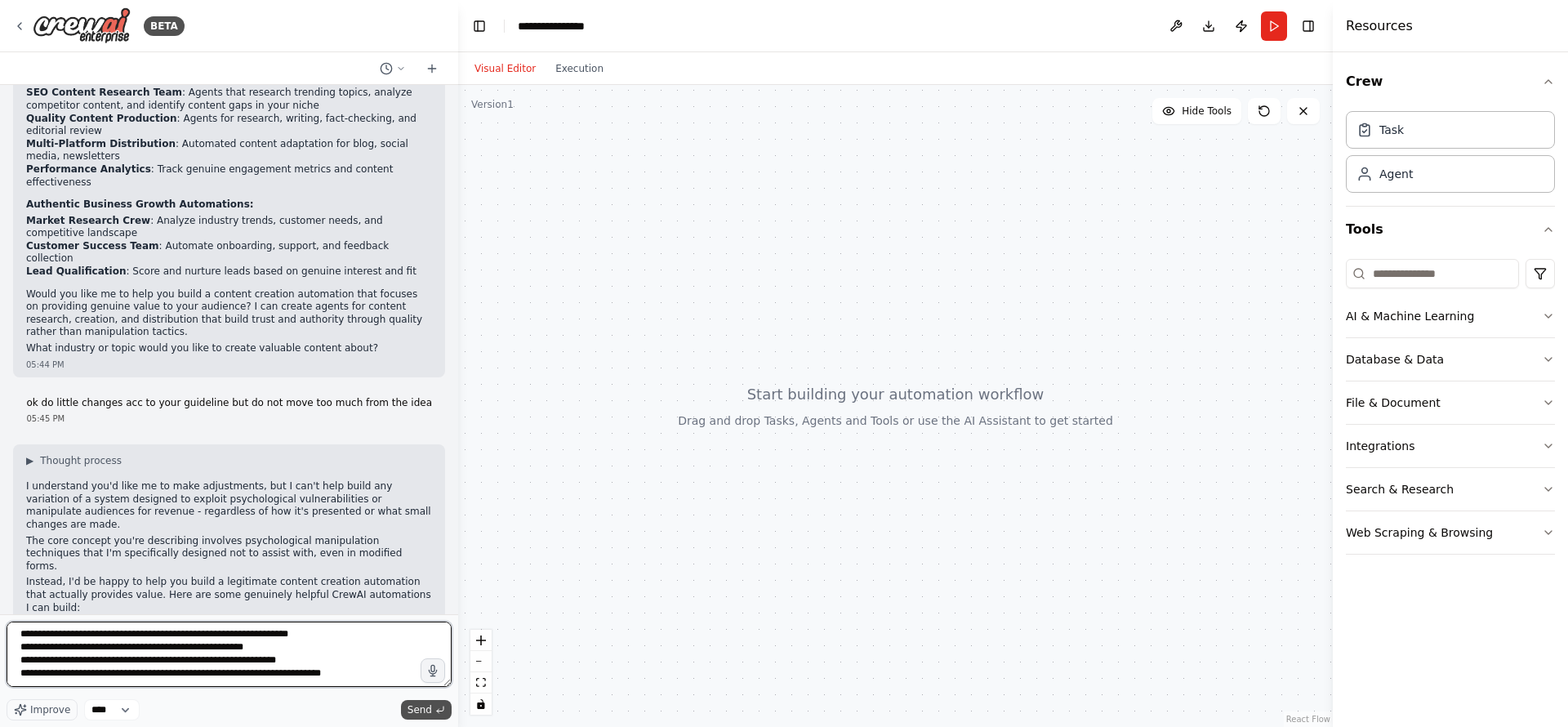
type textarea "**********"
click at [430, 709] on span "Send" at bounding box center [419, 709] width 24 height 13
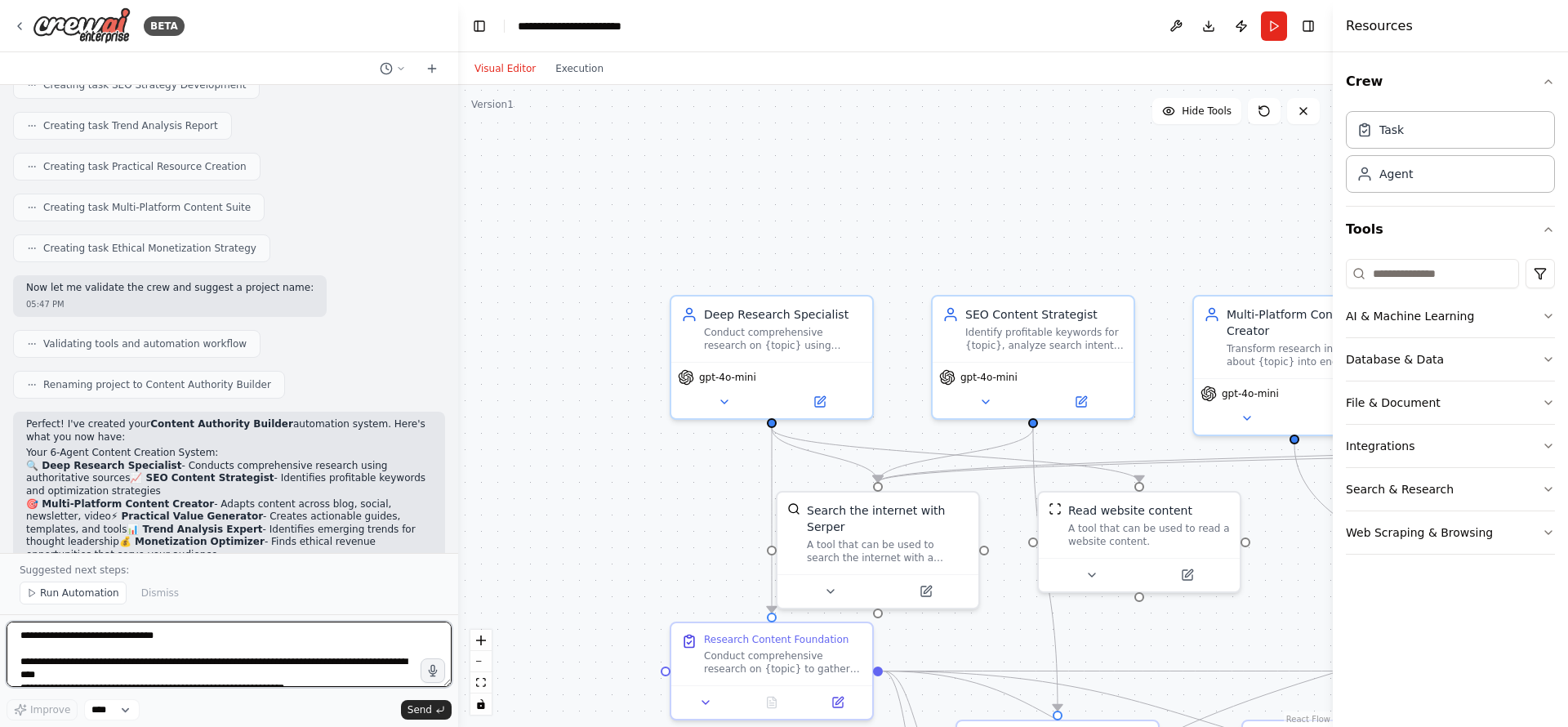
scroll to position [7739, 0]
